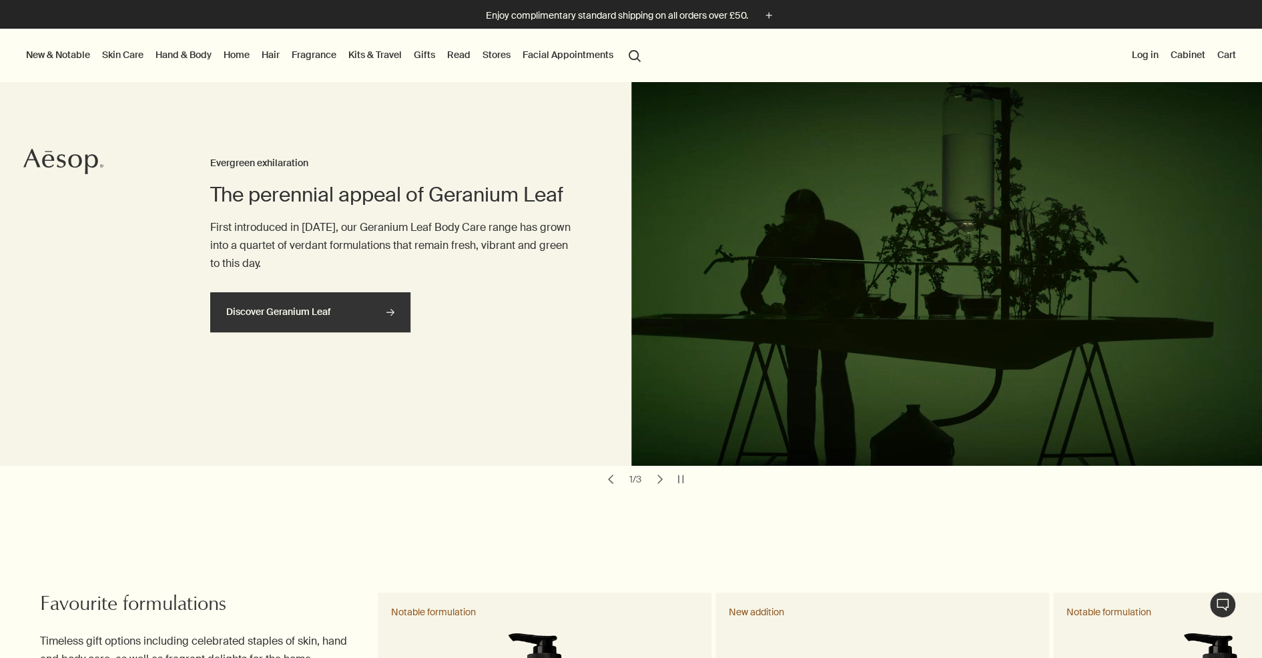
click at [330, 320] on link "Discover Geranium Leaf rightArrow" at bounding box center [310, 312] width 200 height 40
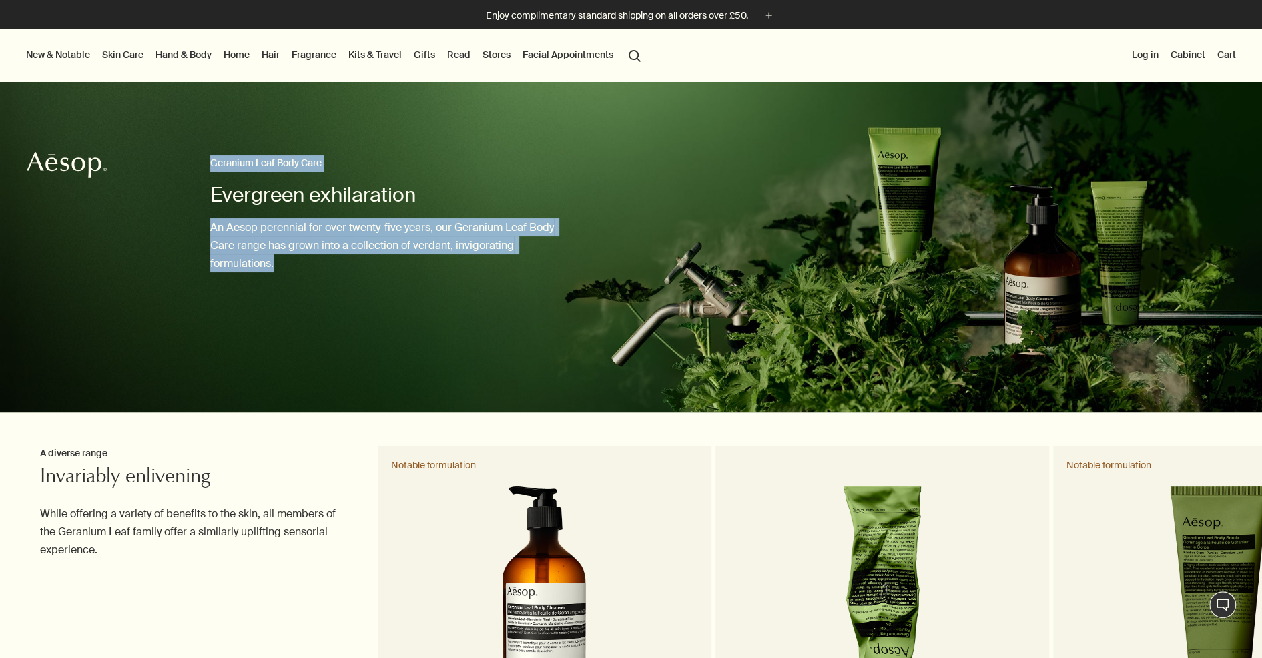
drag, startPoint x: 210, startPoint y: 161, endPoint x: 382, endPoint y: 287, distance: 213.4
click at [382, 287] on div "Evergreen exhilaration Geranium Leaf Body Care An Aesop perennial for over twen…" at bounding box center [393, 247] width 367 height 330
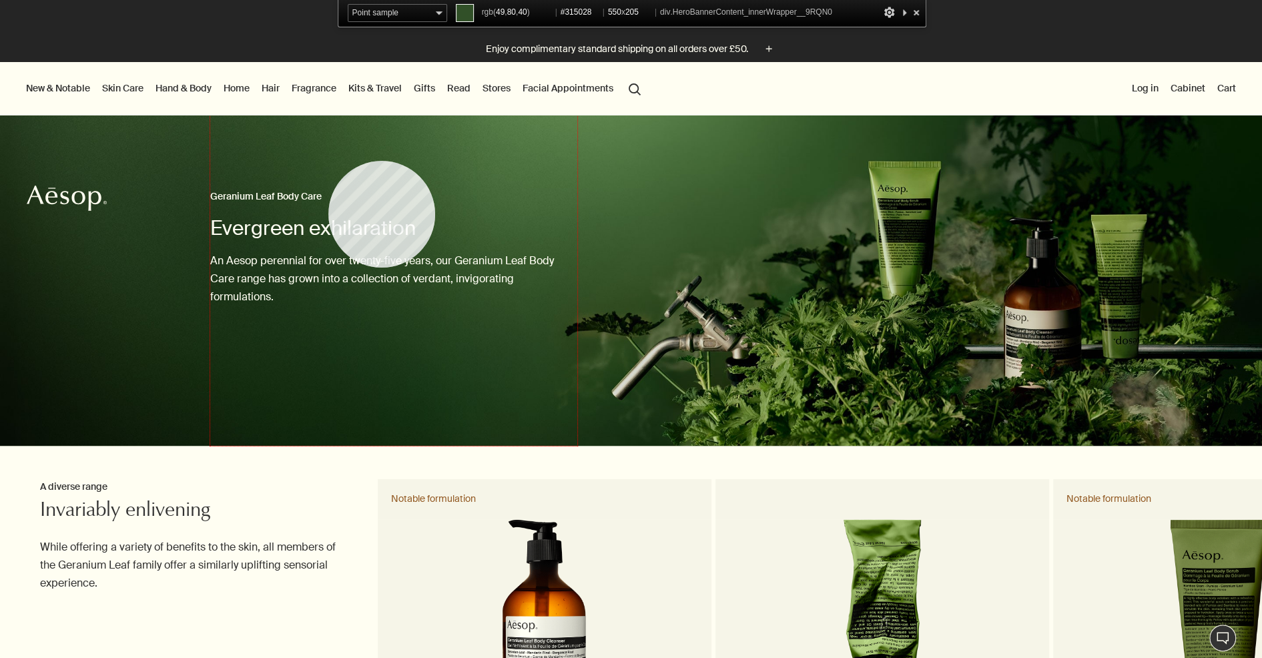
click at [328, 161] on div "Evergreen exhilaration Geranium Leaf Body Care An Aesop perennial for over twen…" at bounding box center [393, 280] width 367 height 330
